Goal: Task Accomplishment & Management: Complete application form

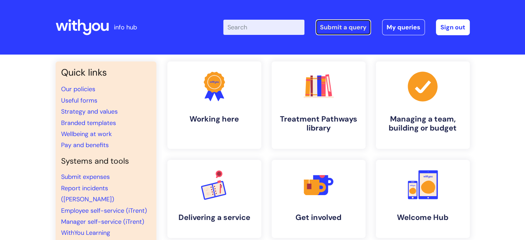
click at [329, 26] on link "Submit a query" at bounding box center [343, 27] width 56 height 16
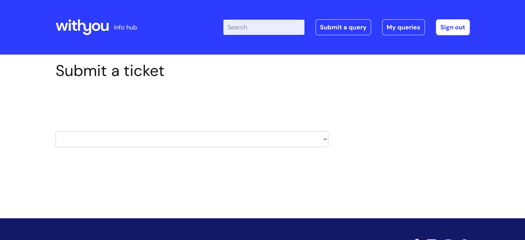
click at [127, 139] on select "HR / People IT and Support Clinical Drug Alerts Finance Accounts Data Support T…" at bounding box center [192, 139] width 273 height 16
select select "it_and_support"
click at [56, 131] on select "HR / People IT and Support Clinical Drug Alerts Finance Accounts Data Support T…" at bounding box center [192, 139] width 273 height 16
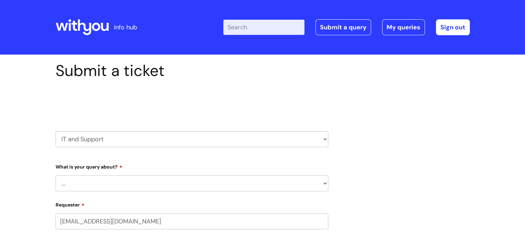
select select "80004418364"
click at [148, 182] on select "... Mobile Phone Reset & MFA Accounts, Starters and Leavers IT Hardware issue I…" at bounding box center [192, 183] width 273 height 16
select select "System/software"
click at [56, 175] on select "... Mobile Phone Reset & MFA Accounts, Starters and Leavers IT Hardware issue I…" at bounding box center [192, 183] width 273 height 16
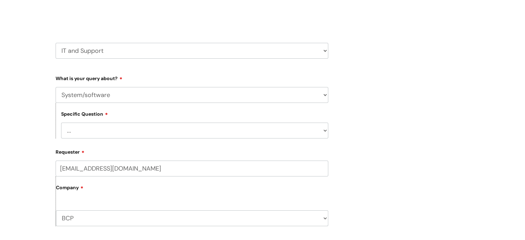
click at [78, 126] on select "... Halo PCMIS Iaptus NHS Email CJSM Email Mitel Another System Google (Workspa…" at bounding box center [194, 130] width 267 height 16
select select "Another System"
click at [61, 122] on select "... Halo PCMIS Iaptus NHS Email CJSM Email Mitel Another System Google (Workspa…" at bounding box center [194, 130] width 267 height 16
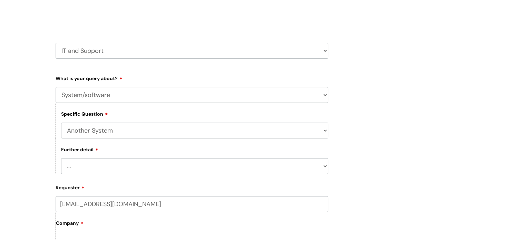
click at [105, 168] on select "... I’ve got a login issue Something else" at bounding box center [194, 166] width 267 height 16
select select "Something else"
click at [61, 158] on select "... I’ve got a login issue Something else" at bounding box center [194, 166] width 267 height 16
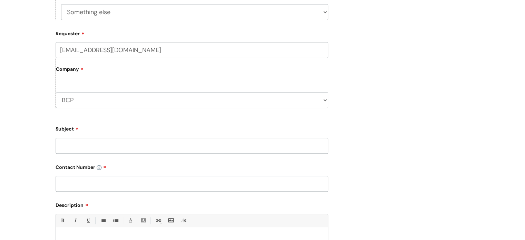
scroll to position [241, 0]
click at [85, 144] on input "Subject" at bounding box center [192, 146] width 273 height 16
type input "Concur"
click at [94, 183] on input "text" at bounding box center [192, 184] width 273 height 16
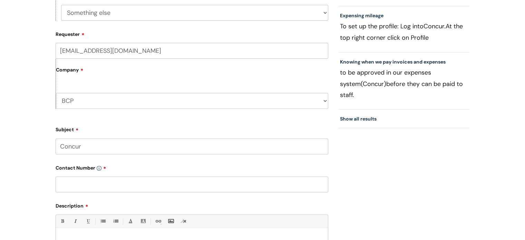
click at [96, 181] on input "text" at bounding box center [192, 184] width 273 height 16
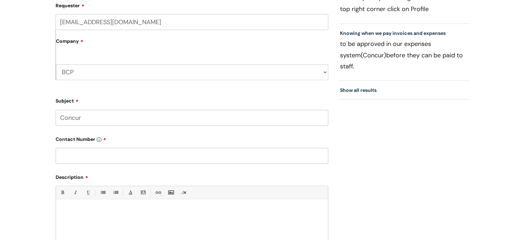
scroll to position [270, 0]
type input "07929396820"
click at [198, 230] on div at bounding box center [192, 227] width 272 height 48
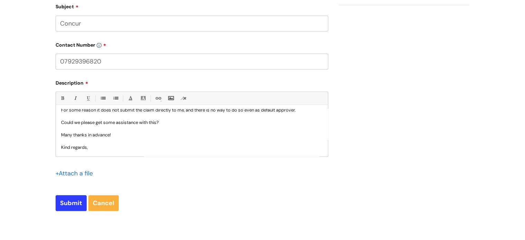
scroll to position [63, 0]
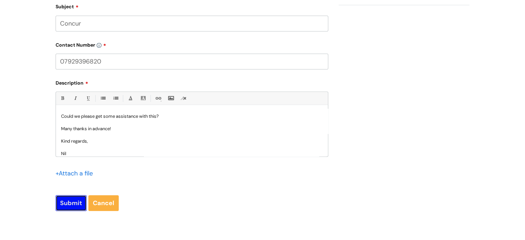
click at [66, 205] on input "Submit" at bounding box center [71, 203] width 31 height 16
type input "Please Wait..."
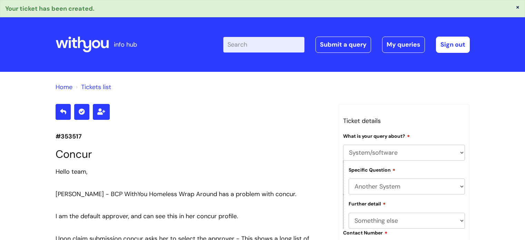
select select "System/software"
select select "Another System"
select select "Something else"
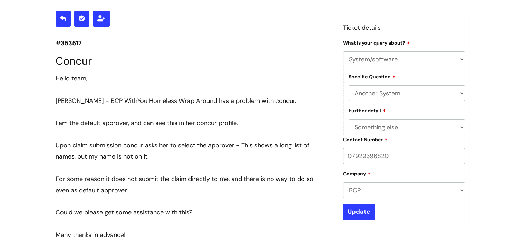
scroll to position [94, 0]
